Goal: Transaction & Acquisition: Purchase product/service

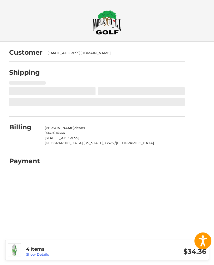
select select "**"
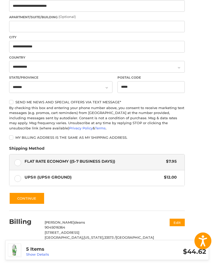
scroll to position [186, 0]
click at [37, 257] on link "Show Details" at bounding box center [37, 254] width 23 height 4
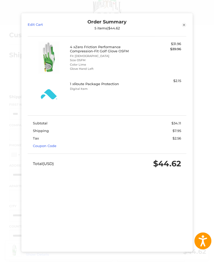
scroll to position [0, 0]
click at [97, 58] on li "Size OSFM" at bounding box center [106, 60] width 73 height 4
click at [80, 58] on li "Size OSFM" at bounding box center [106, 60] width 73 height 4
click at [39, 19] on link "Edit Cart" at bounding box center [48, 24] width 40 height 11
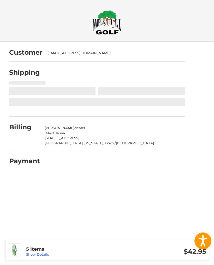
select select "**"
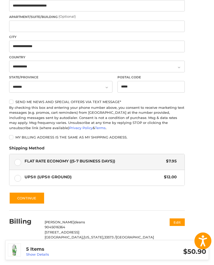
scroll to position [186, 0]
click at [34, 201] on button "Continue" at bounding box center [26, 198] width 35 height 12
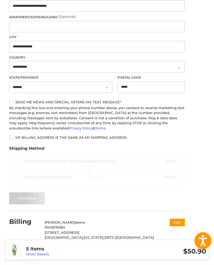
scroll to position [0, 0]
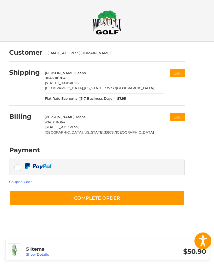
click at [101, 196] on button "Complete order" at bounding box center [96, 198] width 175 height 15
